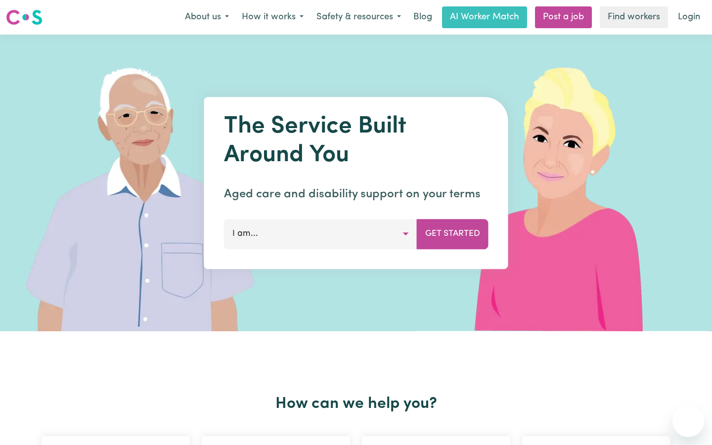
click at [258, 236] on button "I am..." at bounding box center [320, 234] width 193 height 30
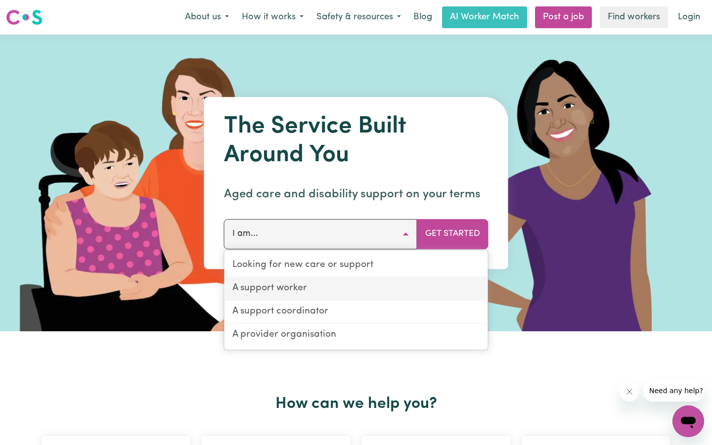
click at [286, 287] on link "A support worker" at bounding box center [355, 288] width 263 height 23
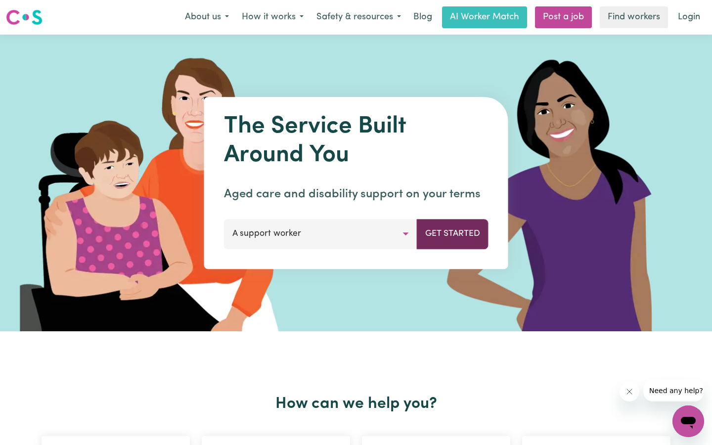
click at [473, 232] on button "Get Started" at bounding box center [453, 234] width 72 height 30
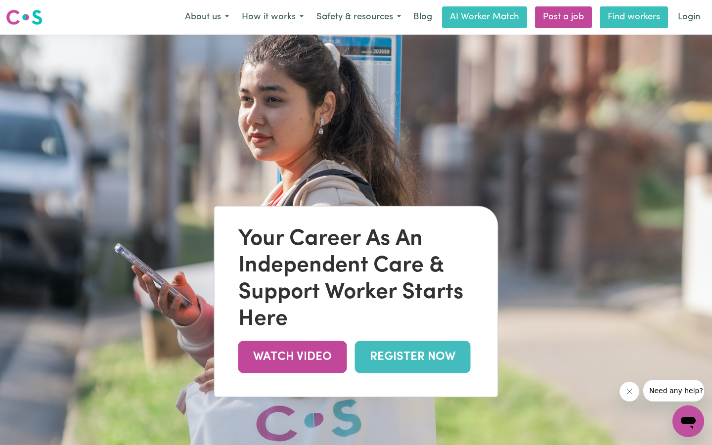
click at [627, 21] on link "Find workers" at bounding box center [634, 17] width 68 height 22
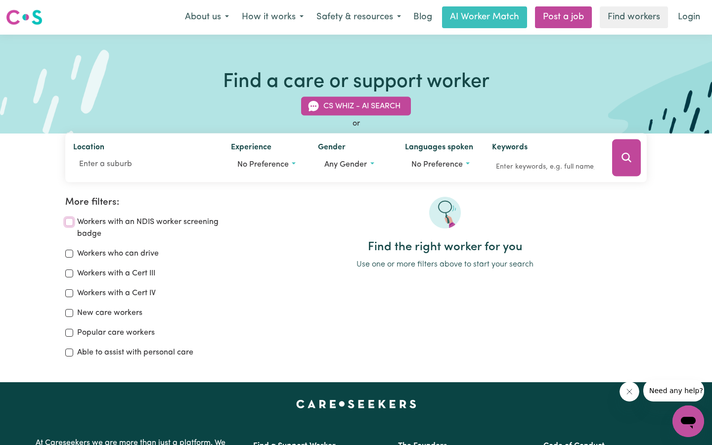
click at [70, 224] on input "Workers with an NDIS worker screening badge" at bounding box center [69, 222] width 8 height 8
checkbox input "true"
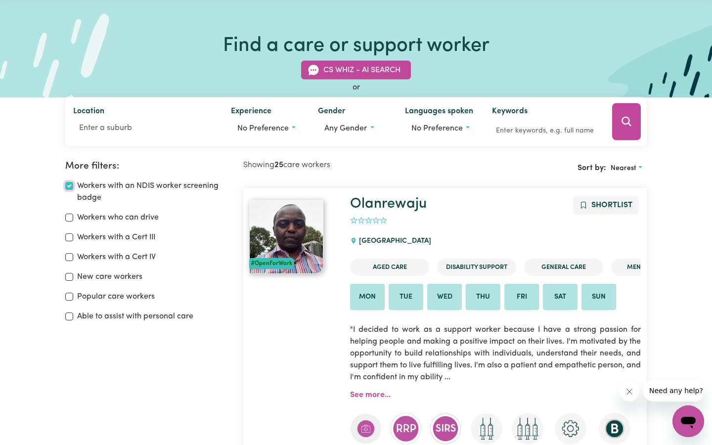
scroll to position [36, 0]
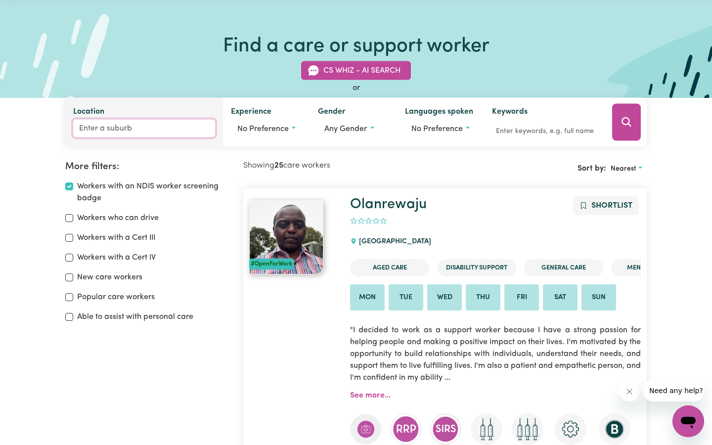
click at [92, 130] on input "Location" at bounding box center [144, 129] width 142 height 18
type input "sout"
type input "soutH ALBURY, [GEOGRAPHIC_DATA], 2640"
type input "south"
type input "[GEOGRAPHIC_DATA], [GEOGRAPHIC_DATA], 2640"
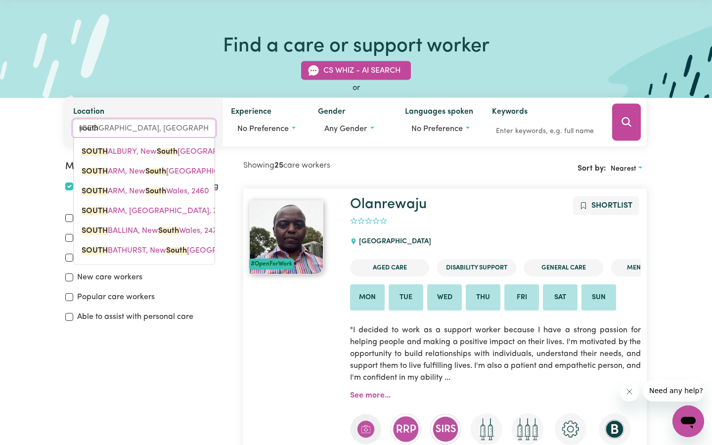
type input "south f"
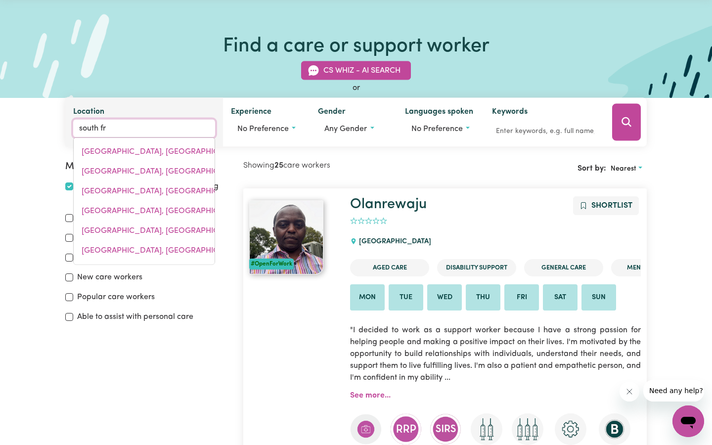
type input "south fre"
type input "south freMANTLE, [GEOGRAPHIC_DATA], 6162"
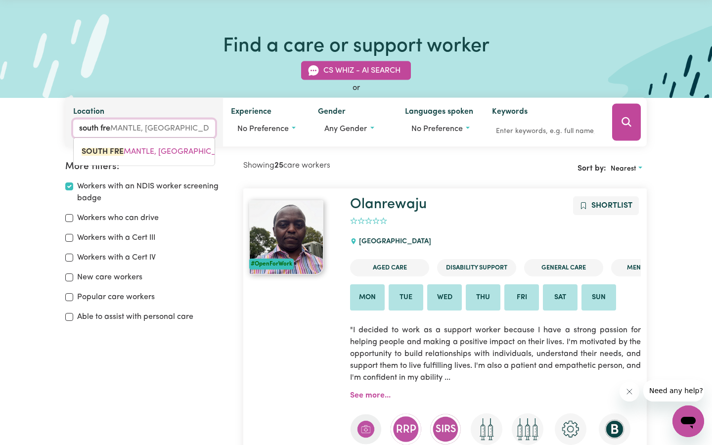
click at [130, 129] on input "south fre" at bounding box center [144, 129] width 142 height 18
type input "south frem"
type input "south fremANTLE, [GEOGRAPHIC_DATA], 6162"
type input "south frema"
type input "south fremaNTLE, [GEOGRAPHIC_DATA], 6162"
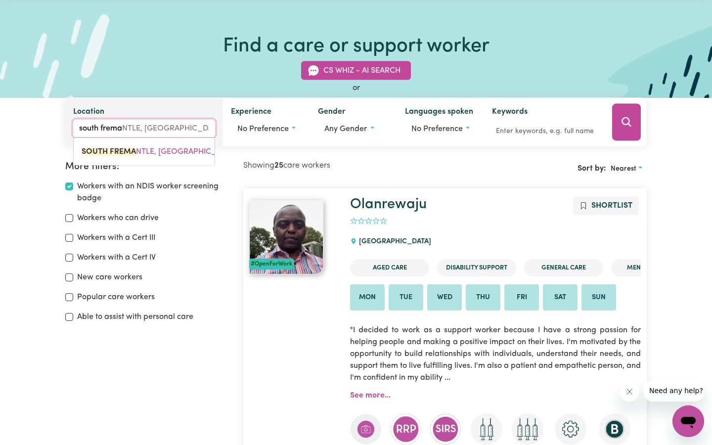
type input "south [PERSON_NAME]"
type input "south fremanTLE, [GEOGRAPHIC_DATA], 6162"
type input "south fremant"
type input "south fremantLE, [GEOGRAPHIC_DATA], 6162"
type input "south fremantl"
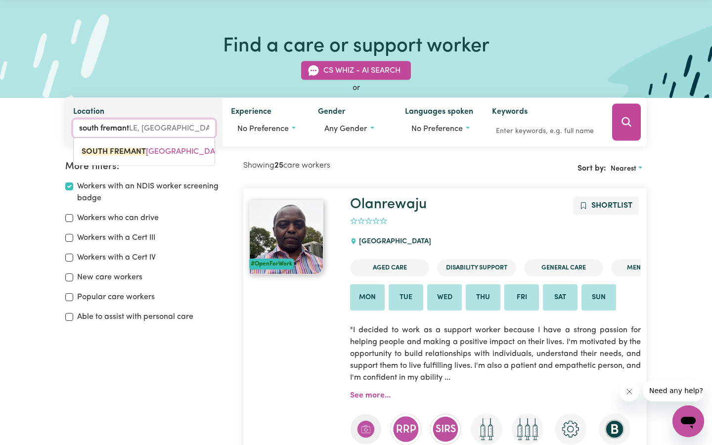
type input "south fremantlE, [GEOGRAPHIC_DATA], 6162"
type input "south fremantle"
type input "south fremantle, [GEOGRAPHIC_DATA], 6162"
type input "south fremantle"
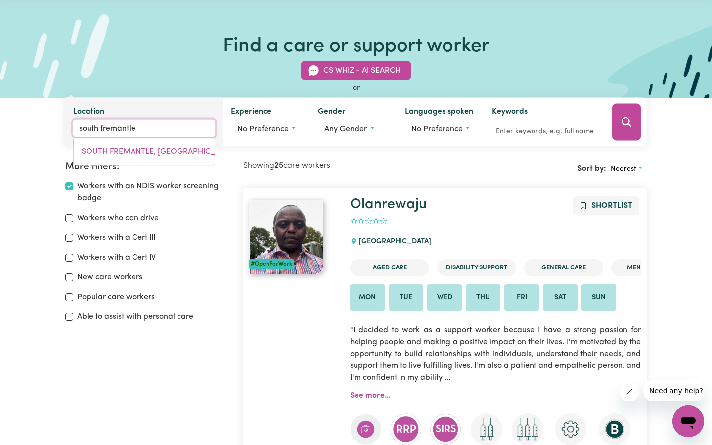
type input "south fremantle, [GEOGRAPHIC_DATA], 6162"
type input "south fremantl"
type input "south fremantlE, [GEOGRAPHIC_DATA], 6162"
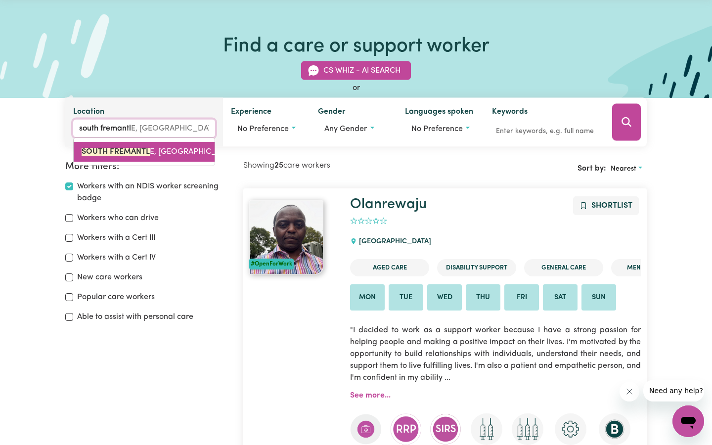
click at [171, 154] on span "SOUTH FREMANTL E, [GEOGRAPHIC_DATA], 6162" at bounding box center [170, 152] width 176 height 8
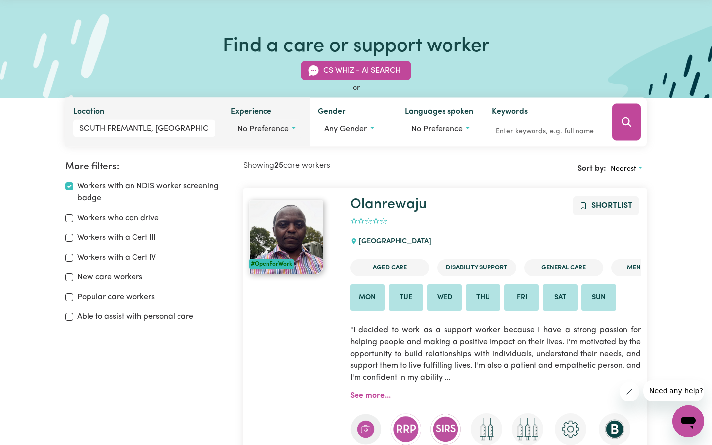
click at [289, 128] on button "No preference" at bounding box center [266, 129] width 71 height 19
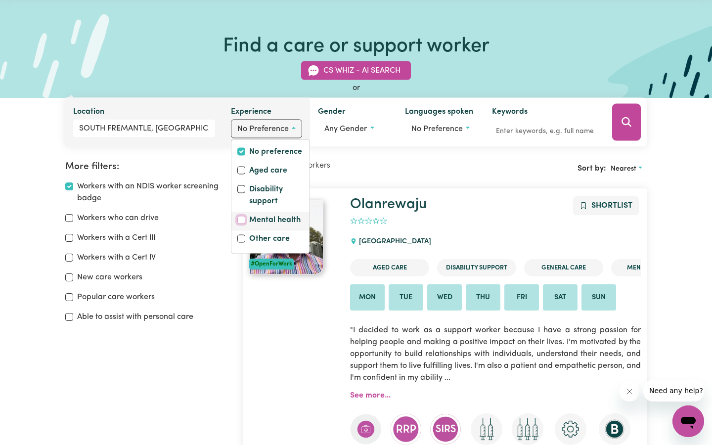
click at [244, 220] on input "Mental health" at bounding box center [241, 220] width 8 height 8
checkbox input "true"
checkbox input "false"
click at [238, 189] on input "Disability support" at bounding box center [241, 189] width 8 height 8
checkbox input "true"
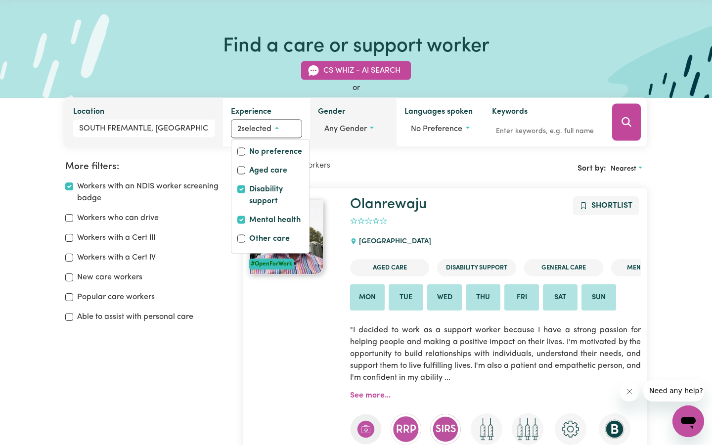
click at [353, 121] on button "Any gender" at bounding box center [353, 129] width 71 height 19
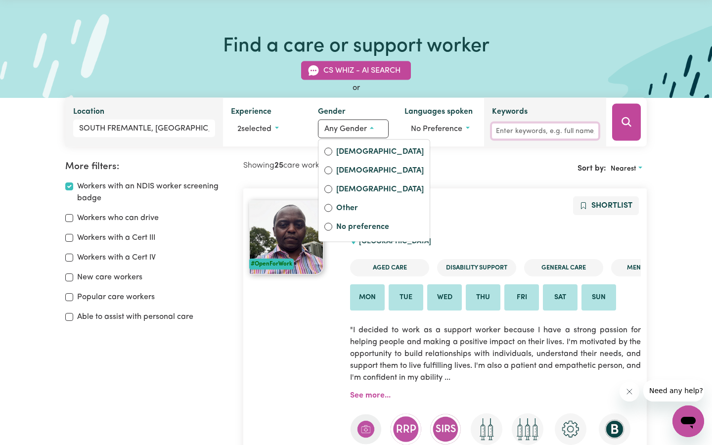
click at [526, 129] on input "Keywords" at bounding box center [545, 131] width 106 height 15
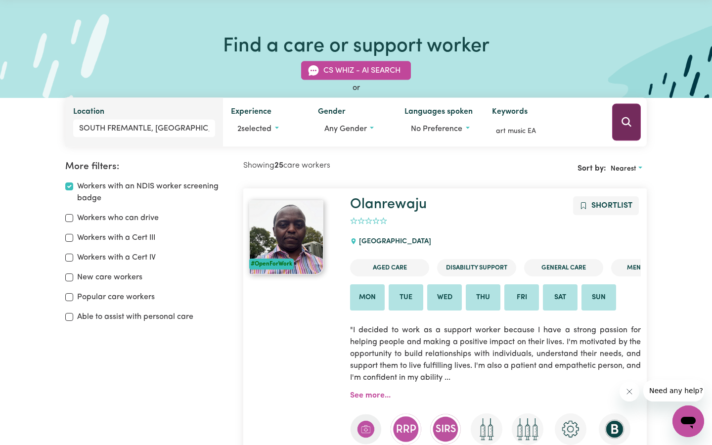
click at [628, 123] on icon "Search" at bounding box center [625, 121] width 9 height 9
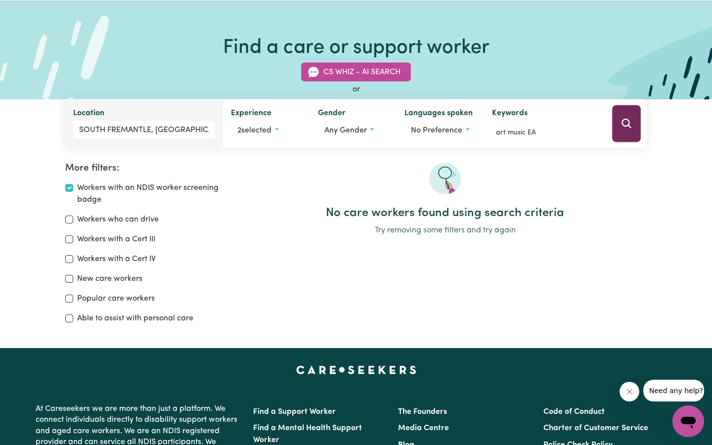
scroll to position [23, 0]
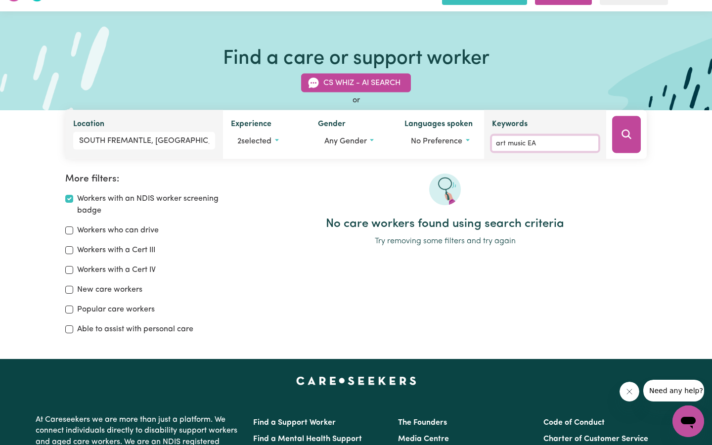
click at [543, 142] on input "art music EA" at bounding box center [545, 143] width 106 height 15
type input "a"
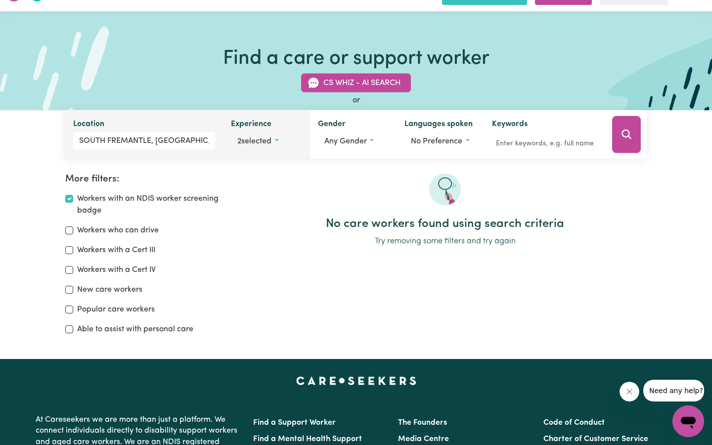
click at [278, 140] on button "2 selected" at bounding box center [266, 141] width 71 height 19
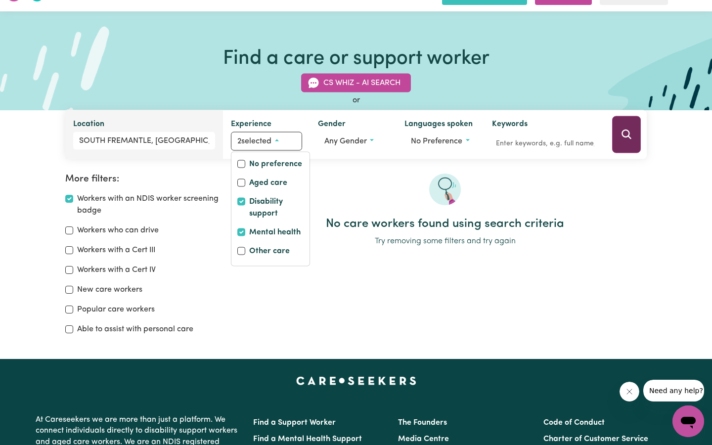
click at [618, 133] on button "Search" at bounding box center [626, 134] width 29 height 37
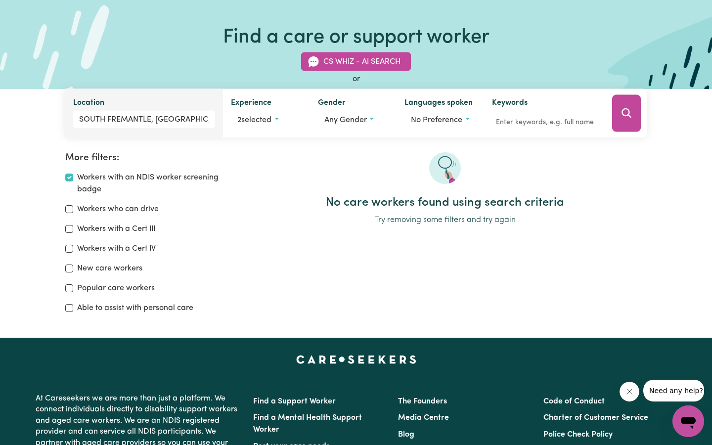
scroll to position [35, 0]
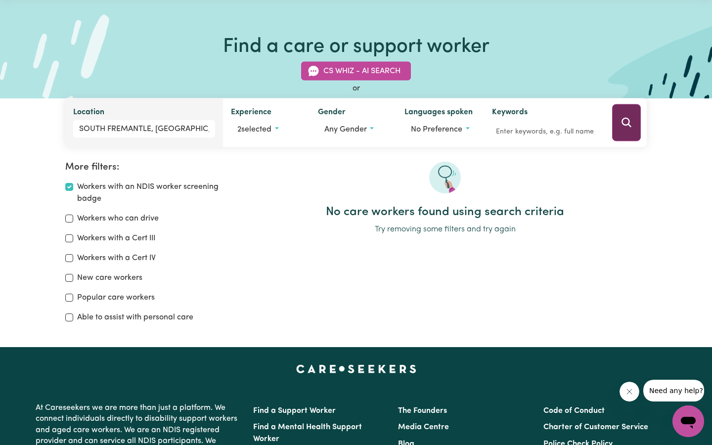
click at [617, 111] on button "Search" at bounding box center [626, 122] width 29 height 37
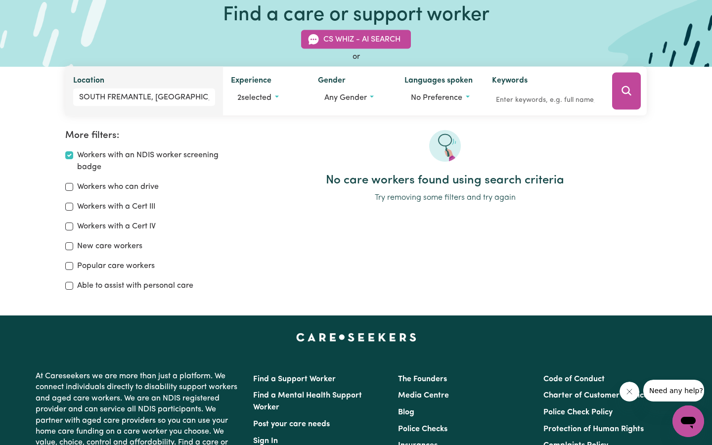
scroll to position [55, 0]
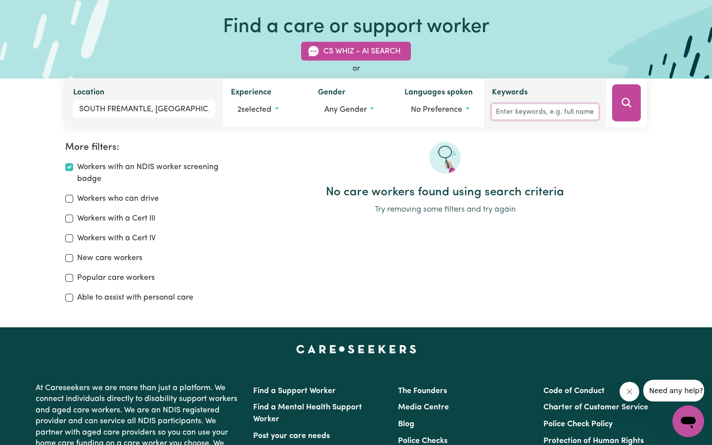
click at [535, 112] on input "Keywords" at bounding box center [545, 111] width 106 height 15
type input "education"
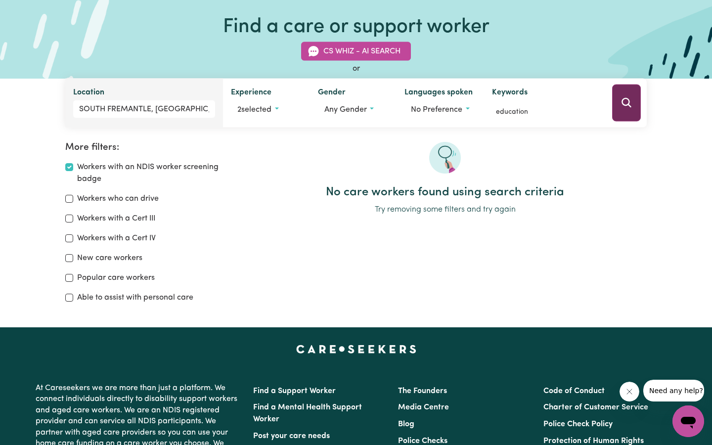
click at [632, 109] on button "Search" at bounding box center [626, 103] width 29 height 37
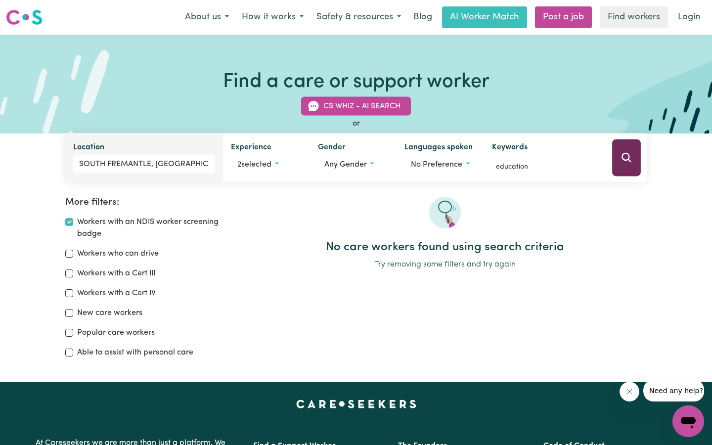
click at [632, 148] on button "Search" at bounding box center [626, 157] width 29 height 37
click at [642, 11] on link "Find workers" at bounding box center [634, 17] width 68 height 22
click at [618, 19] on link "Find workers" at bounding box center [634, 17] width 68 height 22
